Goal: Use online tool/utility: Utilize a website feature to perform a specific function

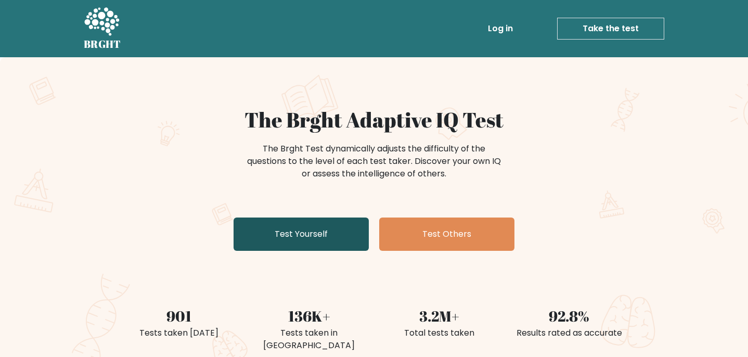
click at [335, 234] on link "Test Yourself" at bounding box center [301, 233] width 135 height 33
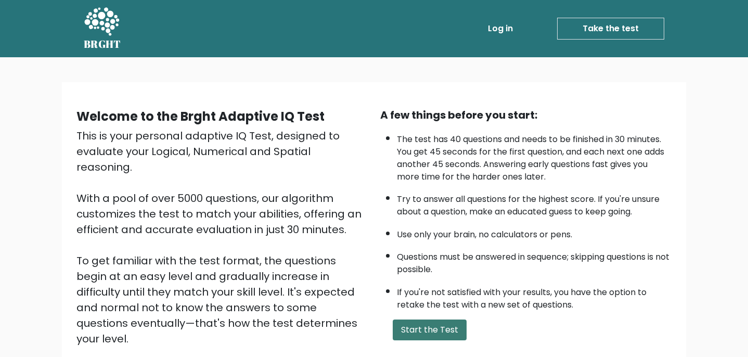
click at [429, 323] on button "Start the Test" at bounding box center [430, 329] width 74 height 21
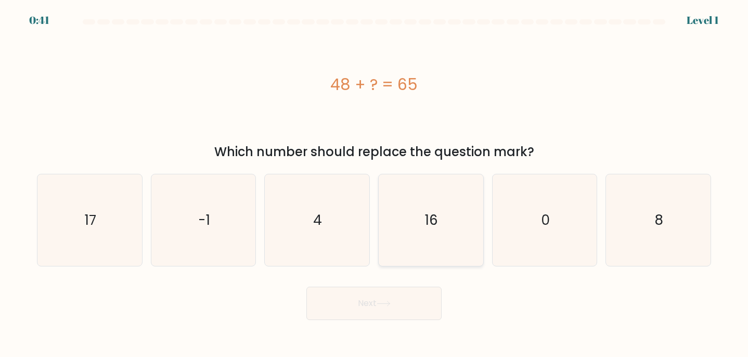
click at [461, 255] on icon "16" at bounding box center [431, 220] width 92 height 92
click at [375, 184] on input "d. 16" at bounding box center [374, 180] width 1 height 5
radio input "true"
click at [408, 312] on button "Next" at bounding box center [373, 303] width 135 height 33
